Goal: Navigation & Orientation: Find specific page/section

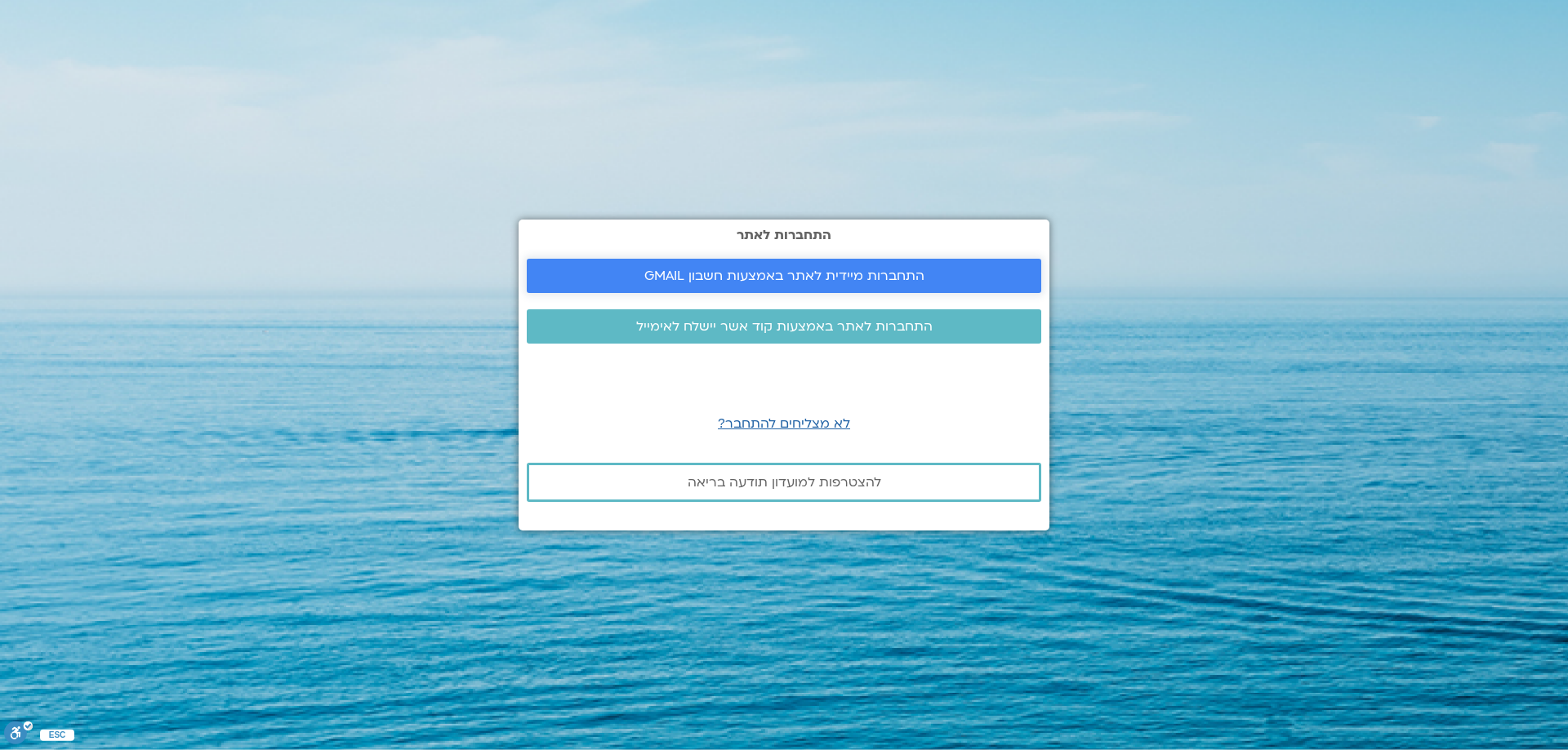
click at [889, 265] on link "התחברות מיידית לאתר באמצעות חשבון GMAIL" at bounding box center [784, 276] width 514 height 35
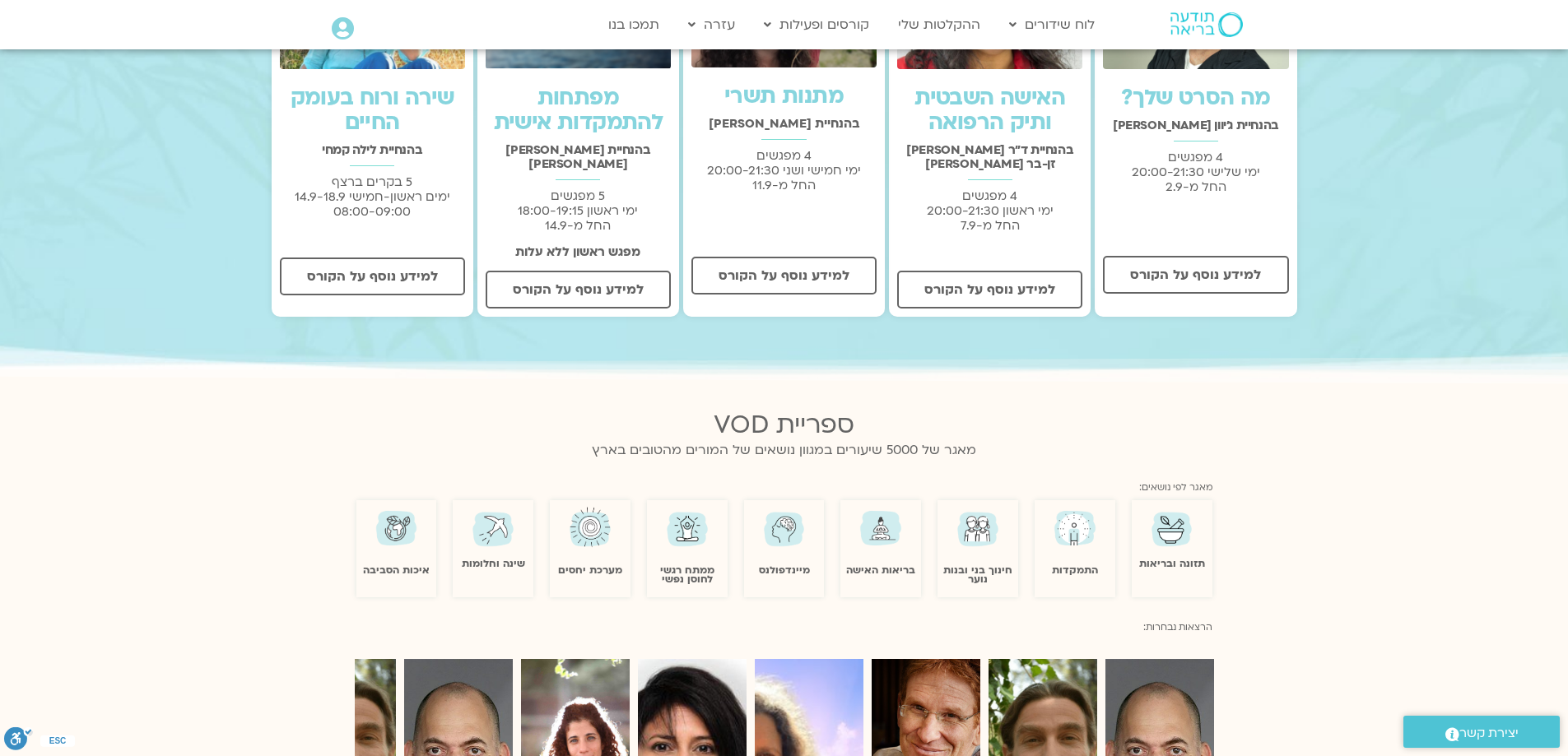
scroll to position [411, 0]
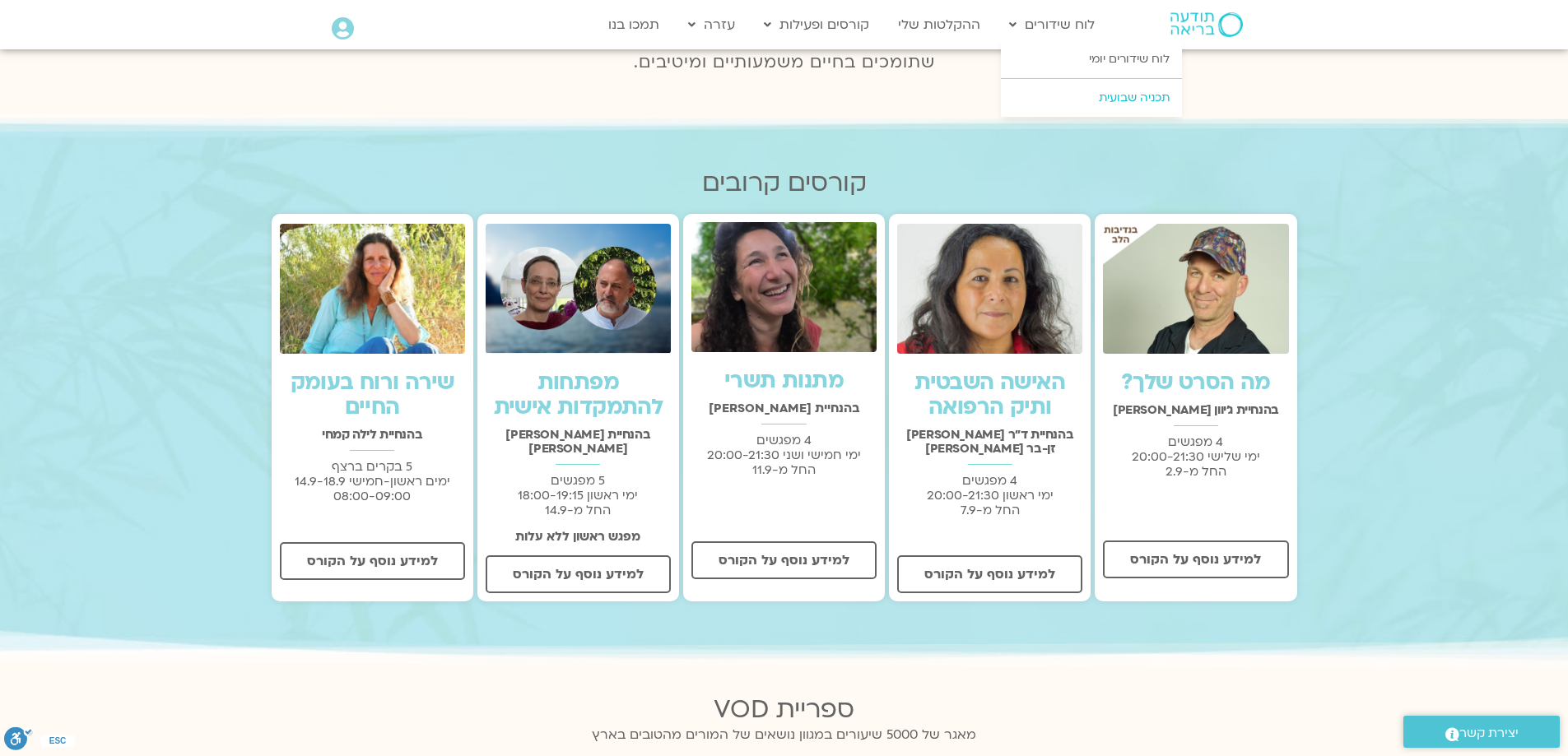
click at [1107, 96] on link "תכניה שבועית" at bounding box center [1091, 98] width 181 height 38
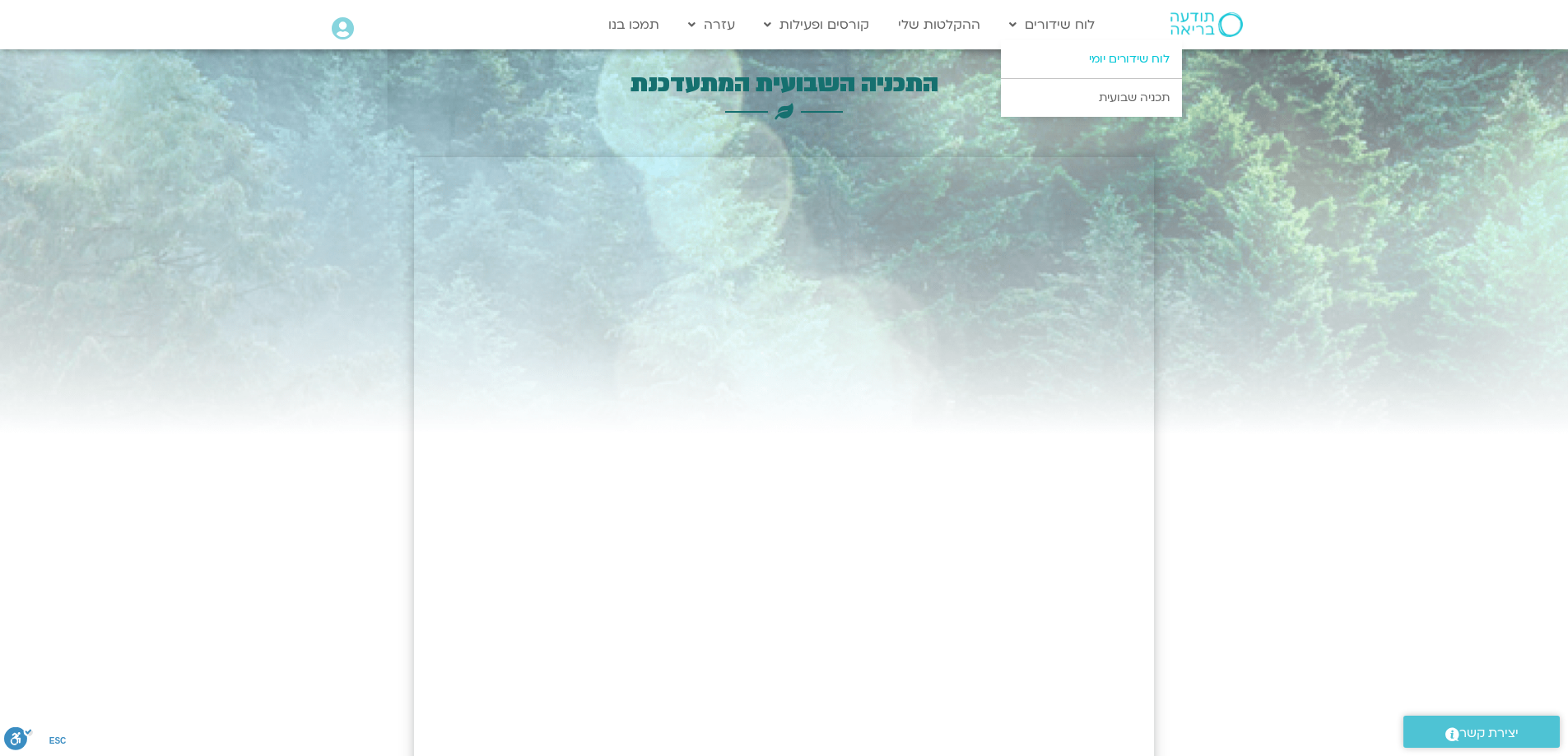
click at [1103, 56] on link "לוח שידורים יומי" at bounding box center [1091, 59] width 181 height 38
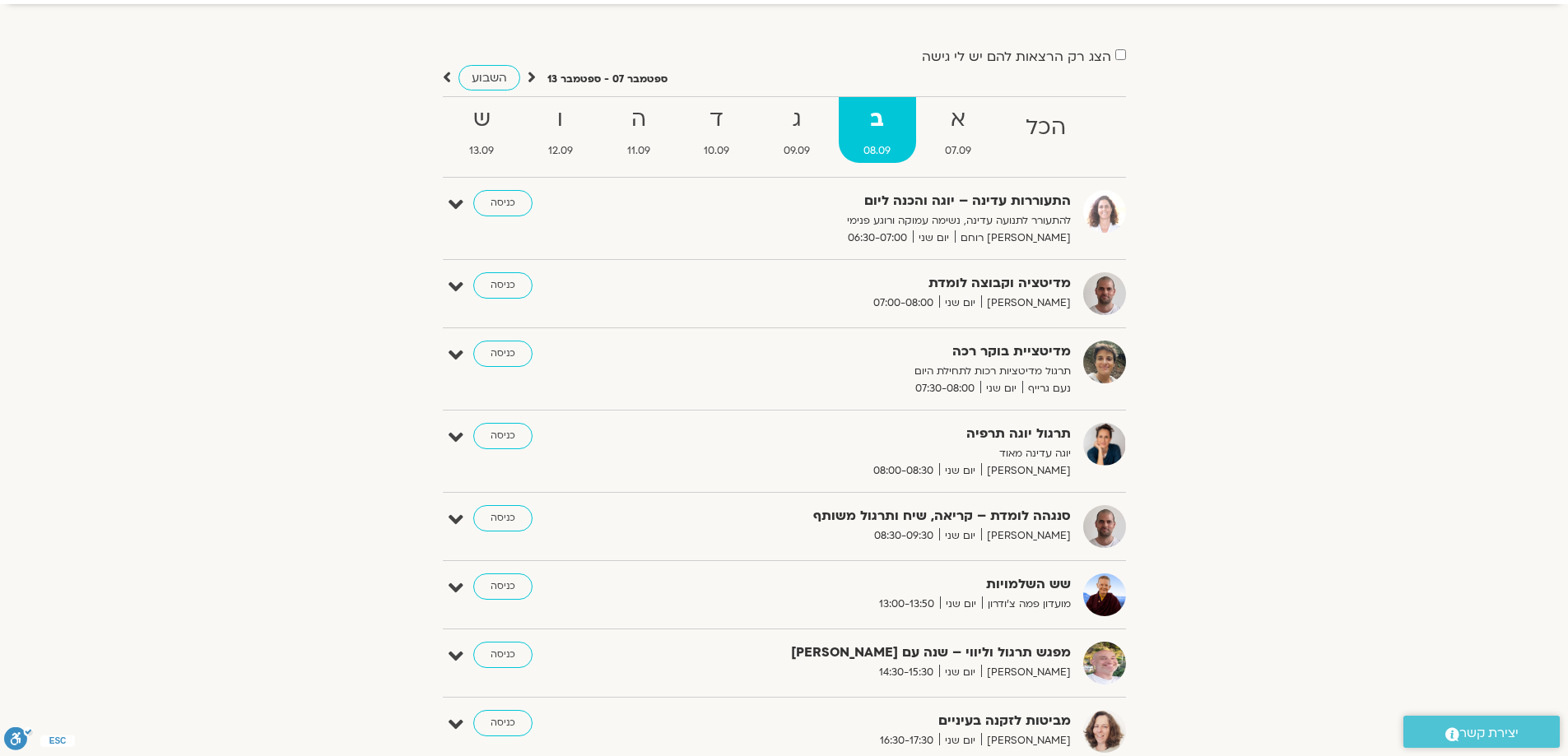
scroll to position [82, 0]
